Goal: Book appointment/travel/reservation

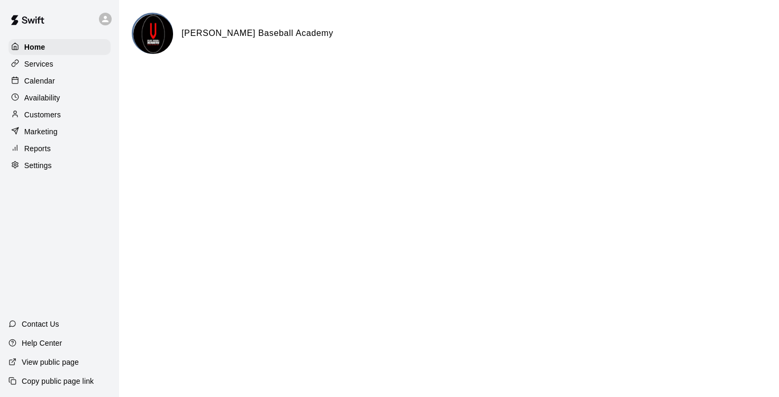
click at [47, 85] on p "Calendar" at bounding box center [39, 81] width 31 height 11
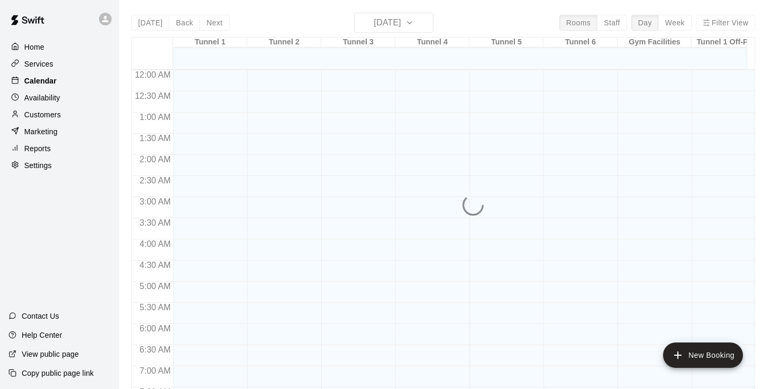
scroll to position [645, 0]
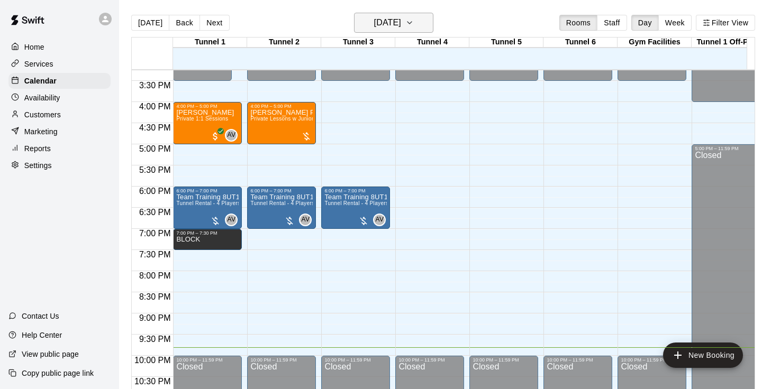
click at [401, 24] on h6 "[DATE]" at bounding box center [387, 22] width 27 height 15
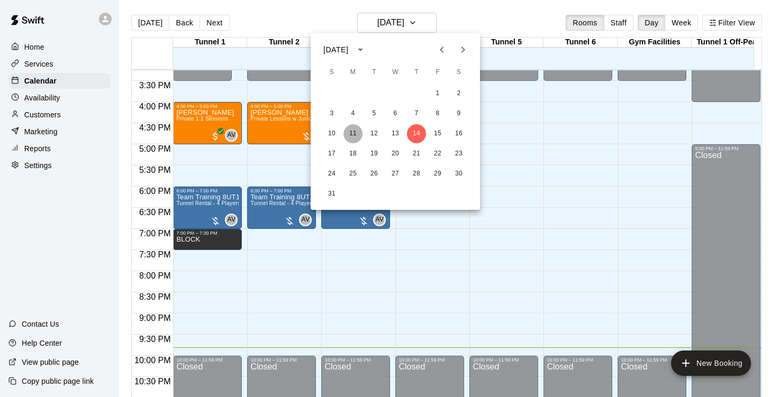
click at [350, 139] on button "11" at bounding box center [352, 133] width 19 height 19
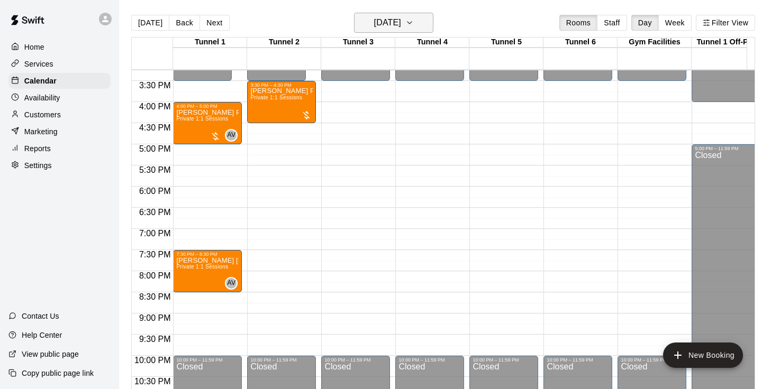
click at [414, 21] on icon "button" at bounding box center [409, 22] width 8 height 13
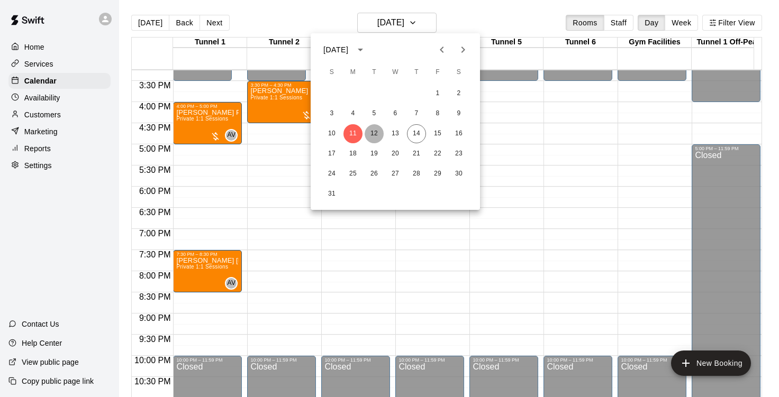
click at [376, 130] on button "12" at bounding box center [373, 133] width 19 height 19
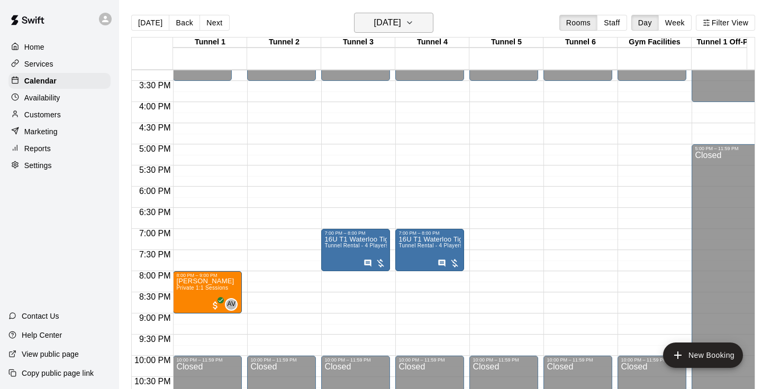
click at [423, 27] on button "[DATE]" at bounding box center [393, 23] width 79 height 20
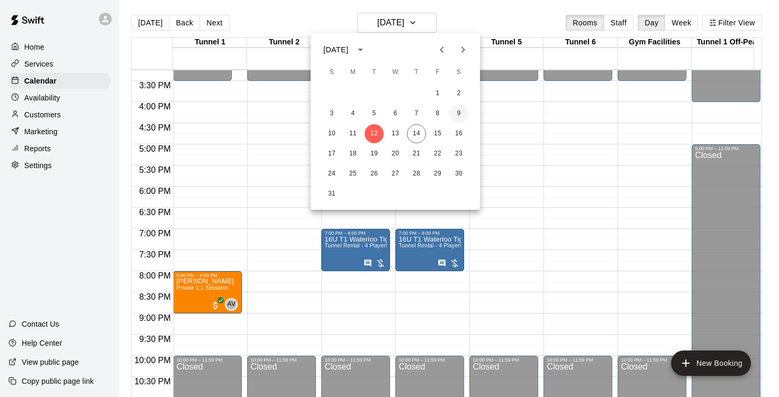
click at [457, 117] on button "9" at bounding box center [458, 113] width 19 height 19
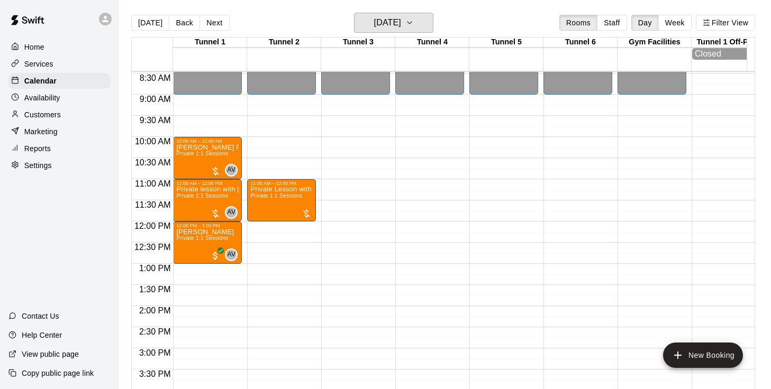
scroll to position [358, 0]
click at [394, 21] on h6 "[DATE]" at bounding box center [387, 22] width 27 height 15
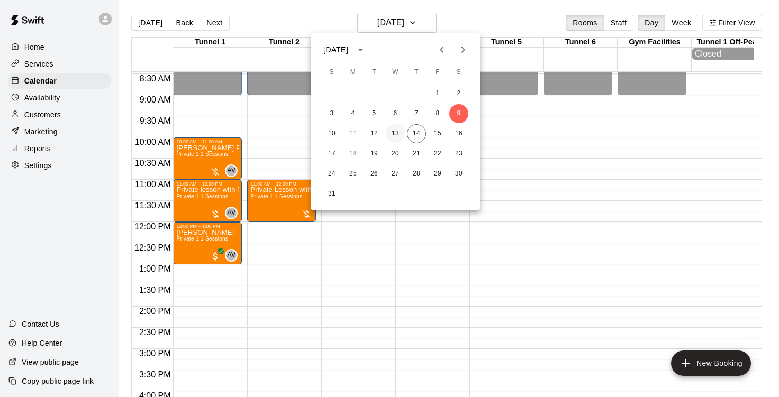
click at [396, 135] on button "13" at bounding box center [395, 133] width 19 height 19
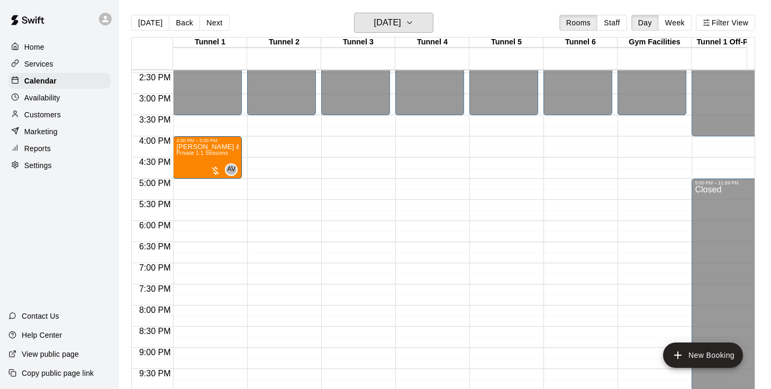
scroll to position [612, 0]
click at [401, 25] on h6 "[DATE]" at bounding box center [387, 22] width 27 height 15
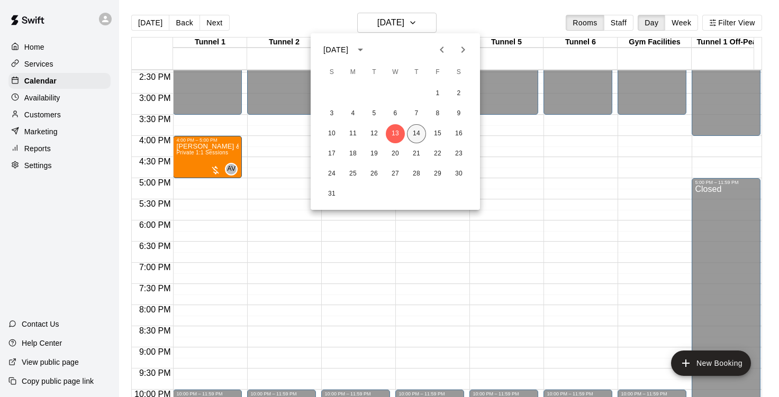
click at [410, 133] on button "14" at bounding box center [416, 133] width 19 height 19
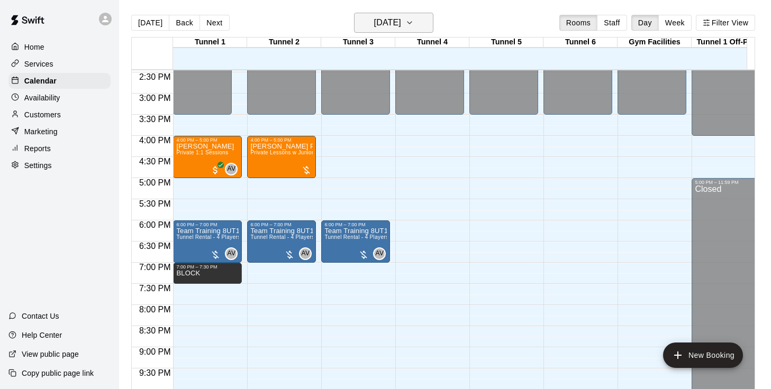
click at [424, 14] on button "[DATE]" at bounding box center [393, 23] width 79 height 20
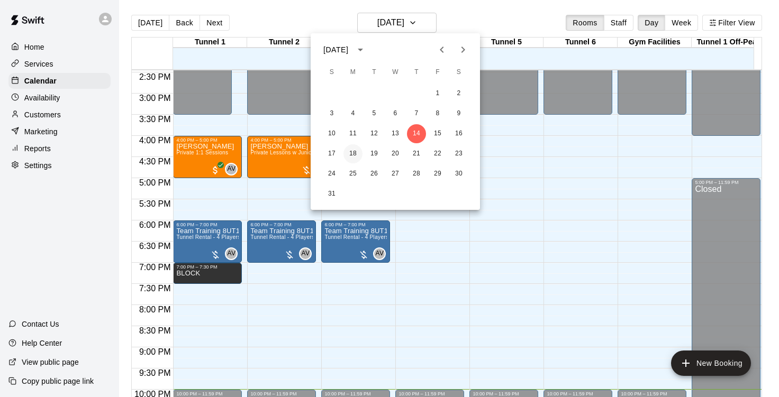
click at [349, 157] on button "18" at bounding box center [352, 153] width 19 height 19
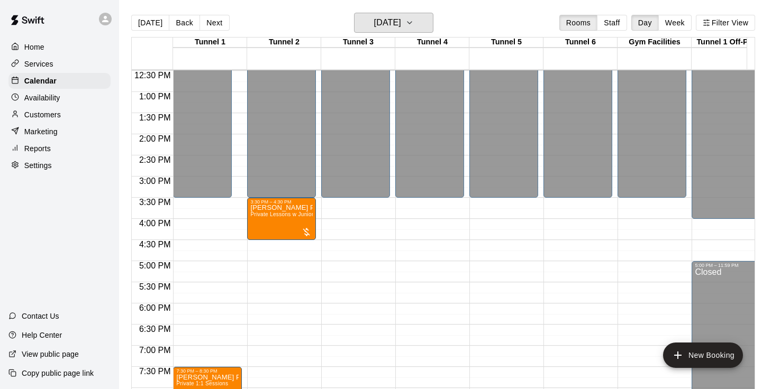
scroll to position [0, 0]
click at [412, 23] on icon "button" at bounding box center [409, 23] width 4 height 2
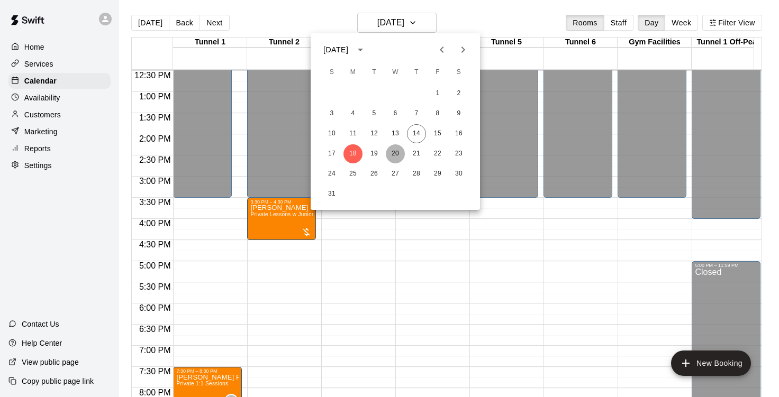
click at [396, 155] on button "20" at bounding box center [395, 153] width 19 height 19
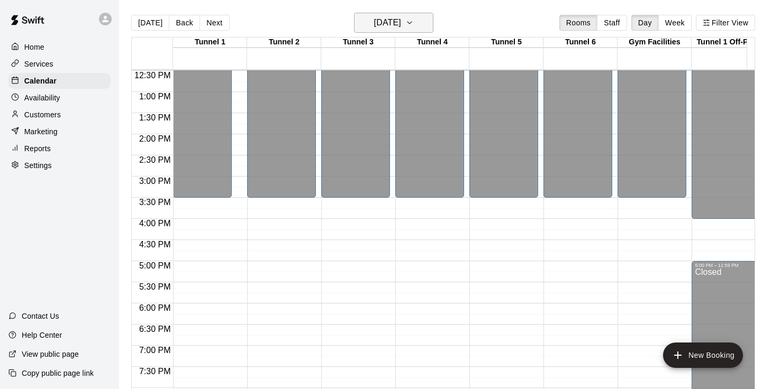
click at [380, 24] on h6 "[DATE]" at bounding box center [387, 22] width 27 height 15
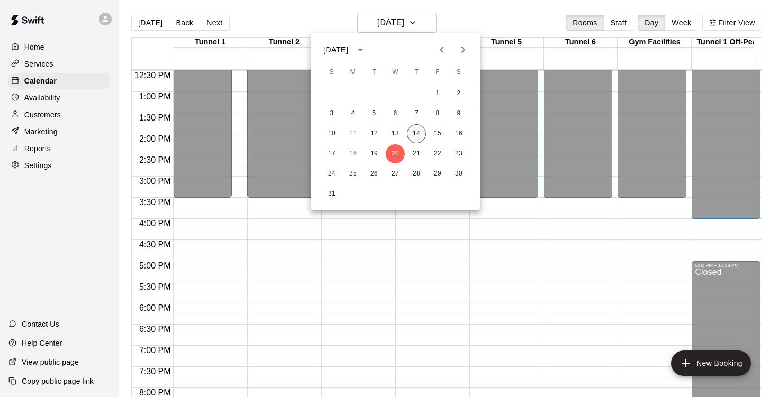
click at [415, 137] on button "14" at bounding box center [416, 133] width 19 height 19
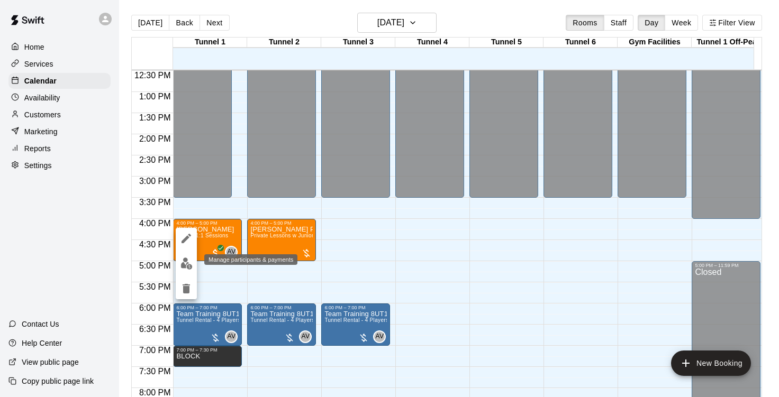
click at [184, 257] on button "edit" at bounding box center [186, 263] width 21 height 21
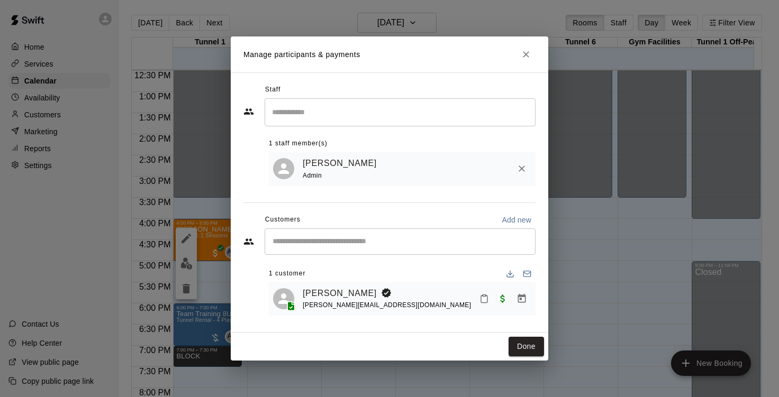
click at [519, 358] on div "Done" at bounding box center [389, 347] width 317 height 28
click at [516, 346] on button "Done" at bounding box center [525, 347] width 35 height 20
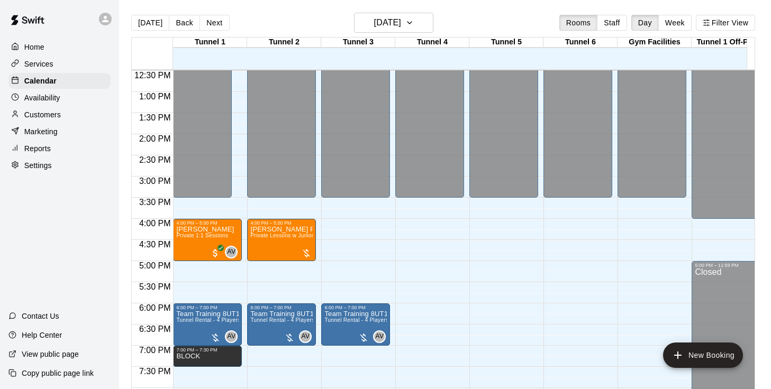
click at [426, 35] on div "[DATE] Back [DATE][DATE] Rooms Staff Day Week Filter View" at bounding box center [443, 25] width 624 height 24
click at [414, 27] on icon "button" at bounding box center [409, 22] width 8 height 13
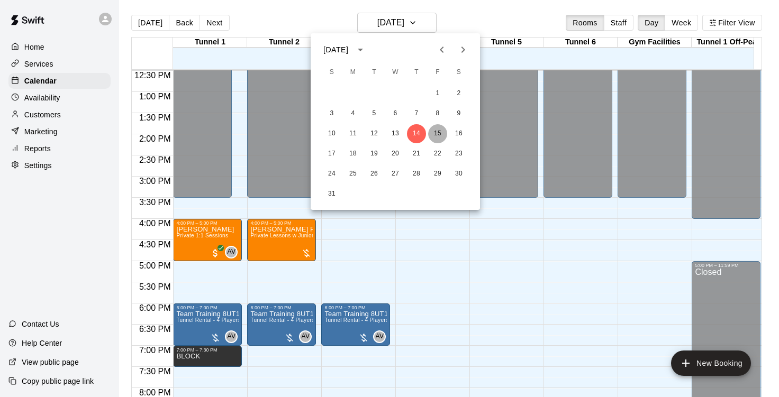
click at [441, 131] on button "15" at bounding box center [437, 133] width 19 height 19
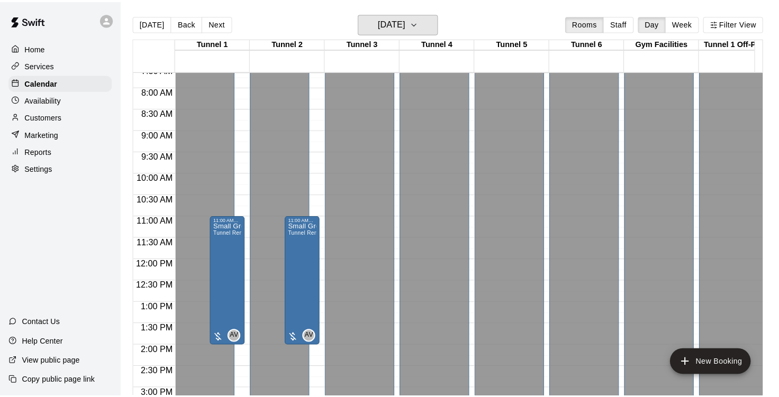
scroll to position [323, 0]
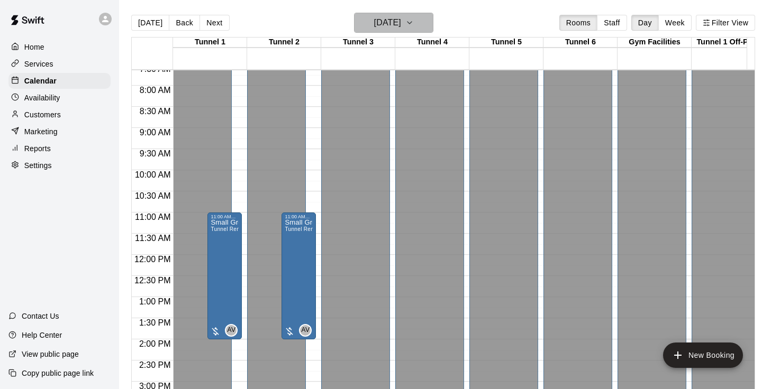
click at [412, 23] on icon "button" at bounding box center [409, 23] width 4 height 2
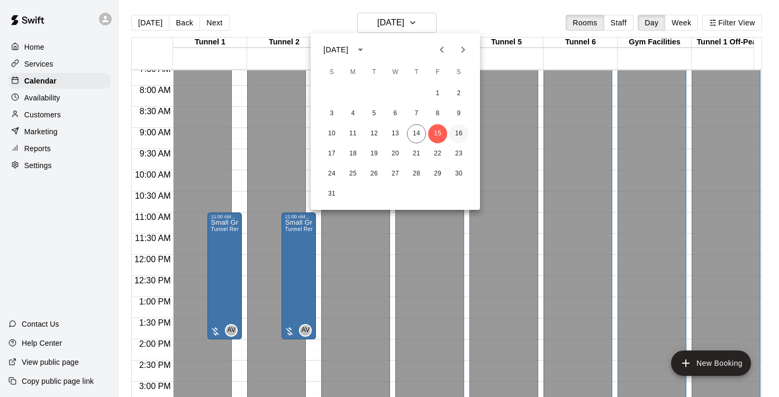
click at [453, 131] on button "16" at bounding box center [458, 133] width 19 height 19
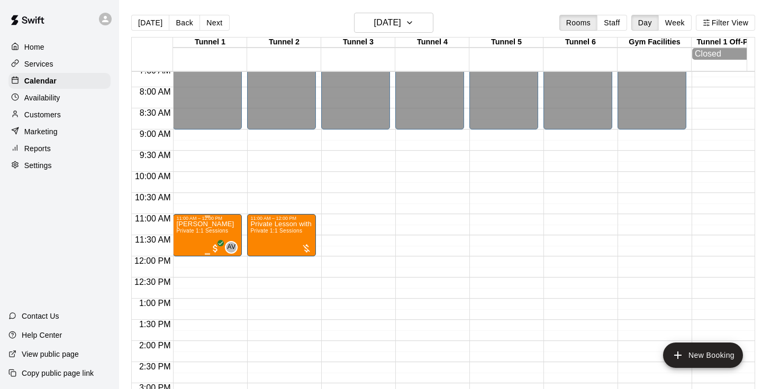
click at [213, 233] on span "Private 1:1 Sessions" at bounding box center [202, 231] width 52 height 6
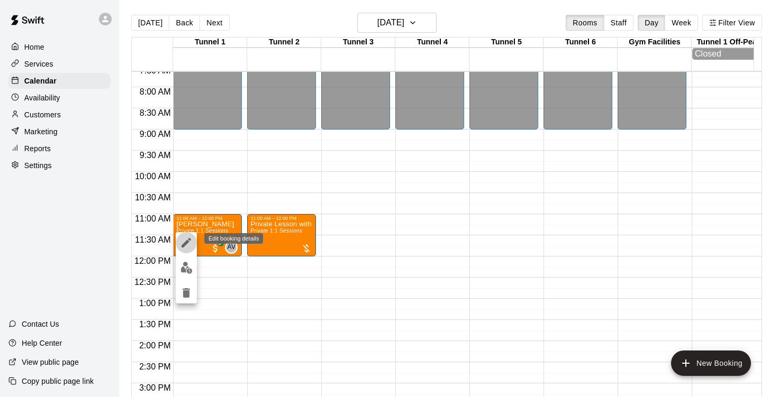
click at [189, 245] on icon "edit" at bounding box center [186, 242] width 13 height 13
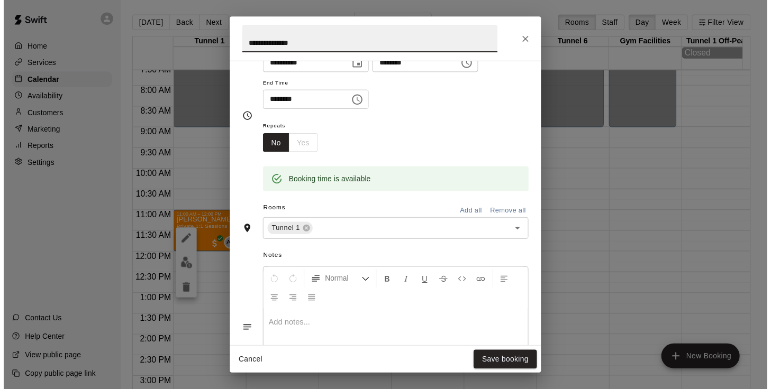
scroll to position [111, 0]
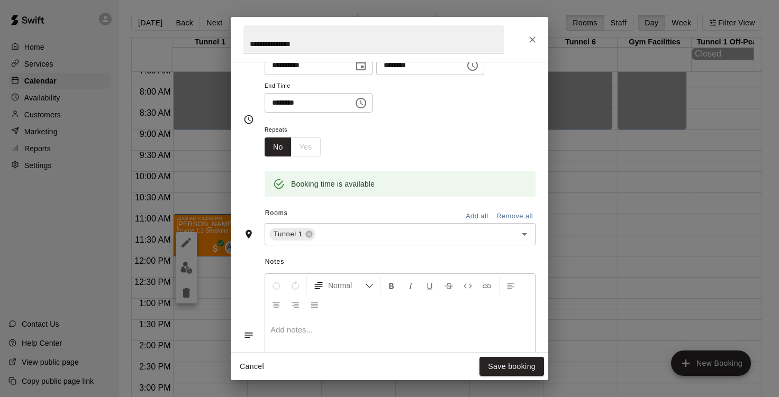
click at [192, 264] on div "**********" at bounding box center [389, 198] width 779 height 397
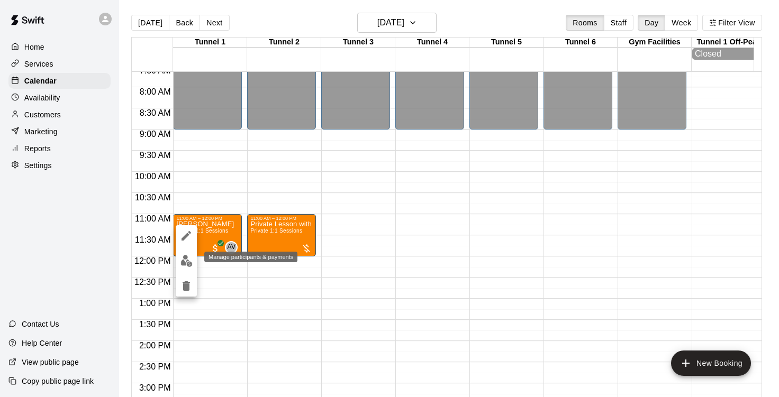
click at [187, 260] on img "edit" at bounding box center [186, 261] width 12 height 12
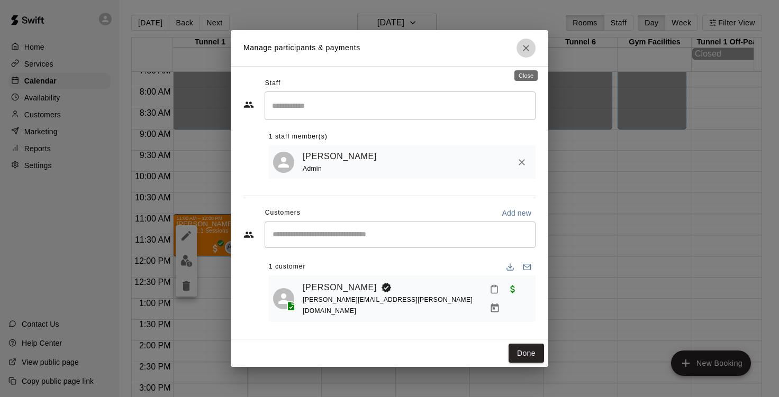
click at [526, 53] on icon "Close" at bounding box center [526, 48] width 11 height 11
